Goal: Information Seeking & Learning: Learn about a topic

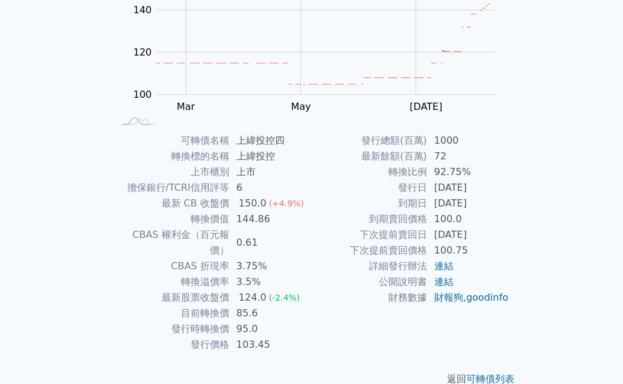
scroll to position [175, 0]
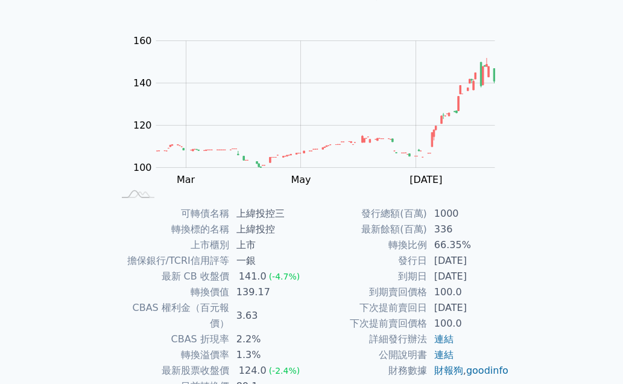
scroll to position [121, 0]
